Goal: Task Accomplishment & Management: Use online tool/utility

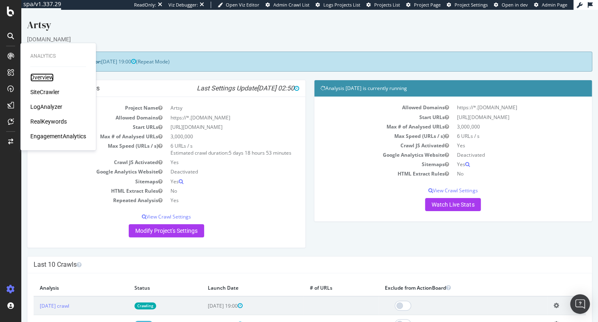
click at [40, 79] on div "Overview" at bounding box center [41, 77] width 23 height 8
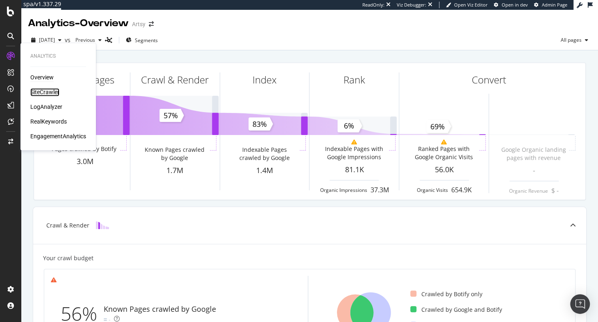
click at [39, 93] on div "SiteCrawler" at bounding box center [44, 92] width 29 height 8
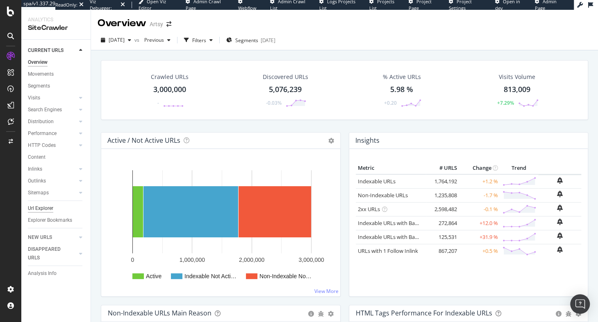
click at [44, 209] on div "Url Explorer" at bounding box center [40, 208] width 25 height 9
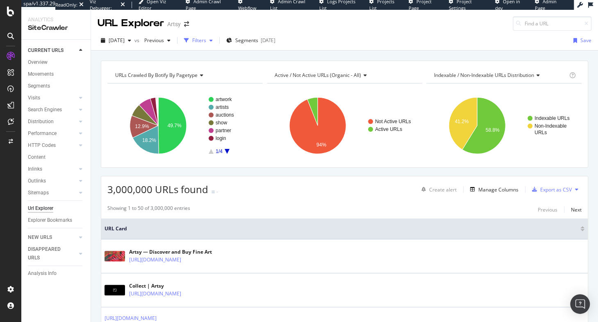
click at [192, 39] on div "button" at bounding box center [186, 40] width 11 height 11
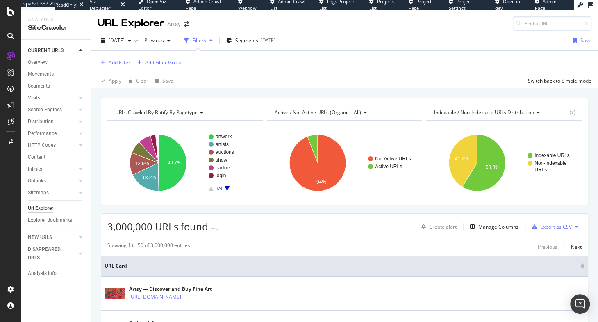
click at [119, 61] on div "Add Filter" at bounding box center [120, 62] width 22 height 7
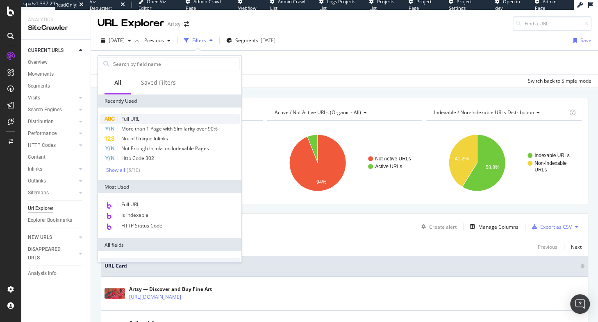
click at [132, 118] on span "Full URL" at bounding box center [130, 119] width 18 height 7
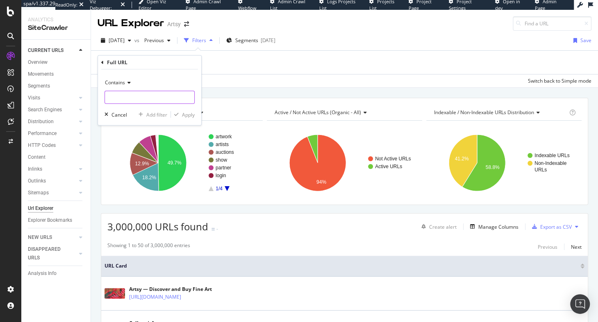
click at [126, 95] on input "text" at bounding box center [149, 97] width 89 height 13
paste input "[URL][DOMAIN_NAME][PERSON_NAME]"
type input "[URL][DOMAIN_NAME][PERSON_NAME]"
click at [188, 114] on div "Apply" at bounding box center [188, 114] width 13 height 7
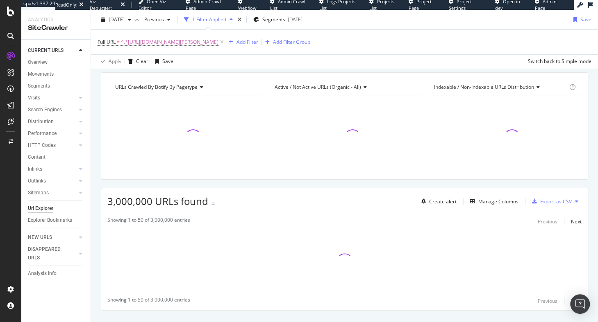
scroll to position [43, 0]
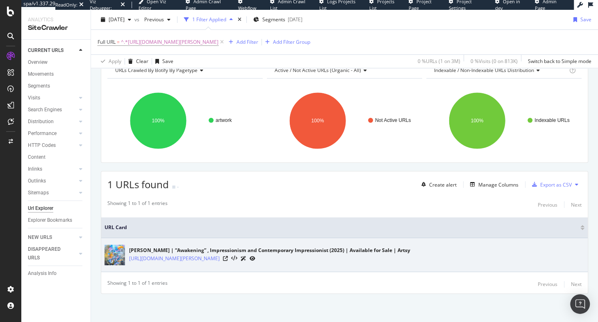
click at [255, 258] on icon at bounding box center [252, 258] width 6 height 5
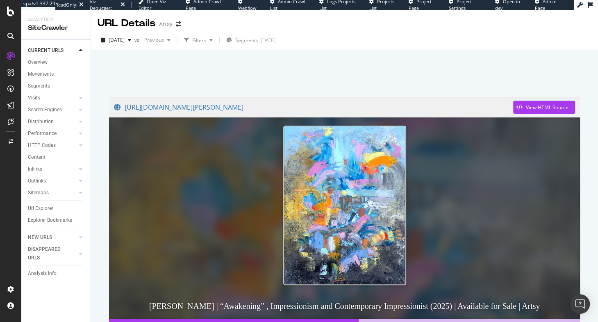
scroll to position [116, 0]
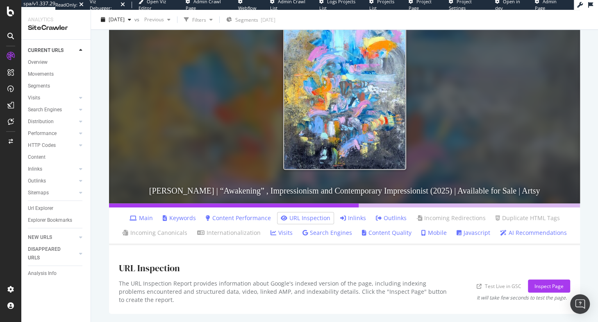
click at [321, 219] on link "URL Inspection" at bounding box center [306, 218] width 50 height 8
click at [215, 279] on div "URL Inspection" at bounding box center [344, 267] width 451 height 25
click at [534, 283] on div "Inspect Page" at bounding box center [548, 286] width 29 height 7
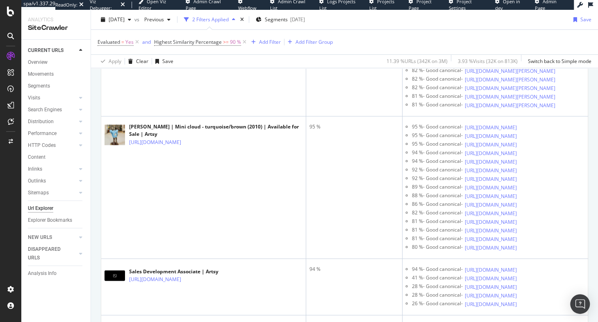
scroll to position [1384, 0]
